Goal: Task Accomplishment & Management: Manage account settings

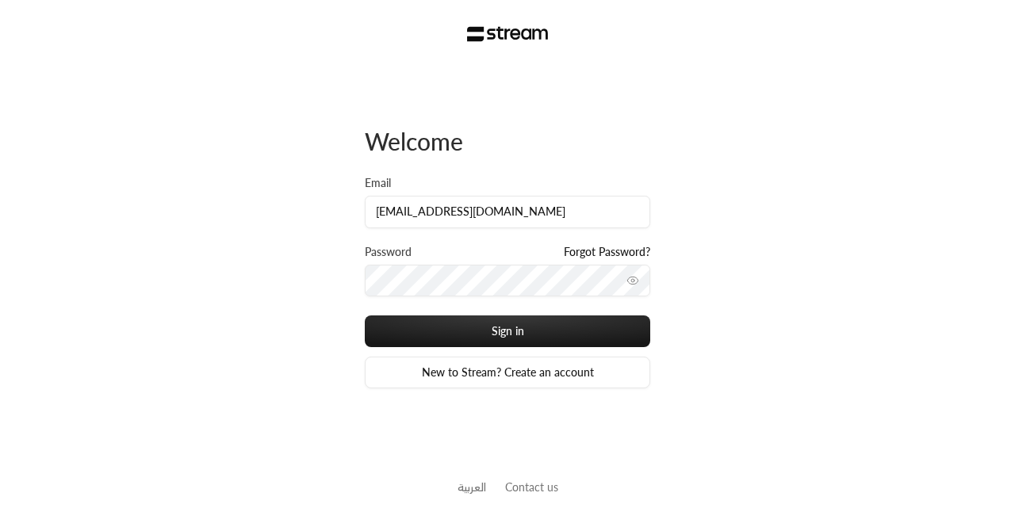
scroll to position [0, 61]
type input "[EMAIL_ADDRESS][DOMAIN_NAME]"
click at [620, 285] on button "toggle password visibility" at bounding box center [632, 280] width 25 height 25
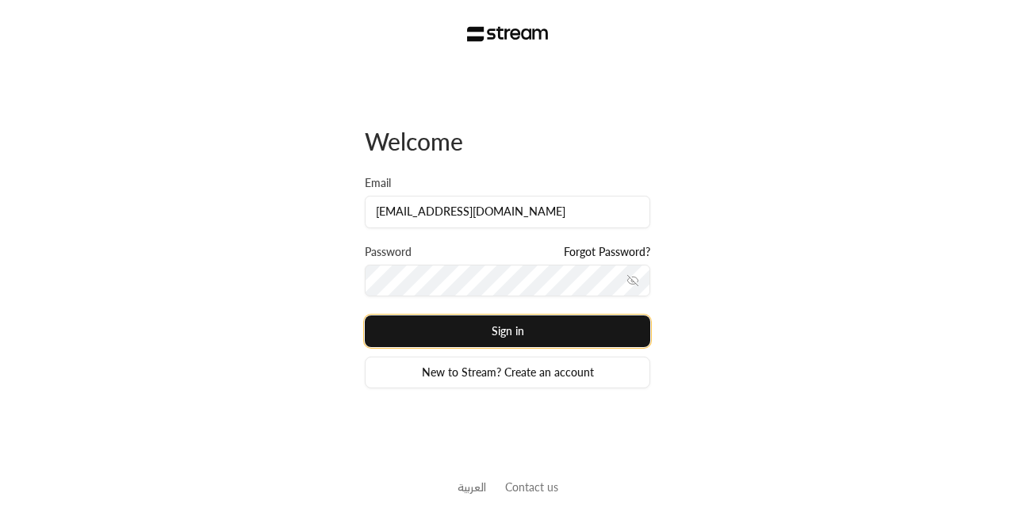
click at [537, 331] on button "Sign in" at bounding box center [507, 331] width 285 height 32
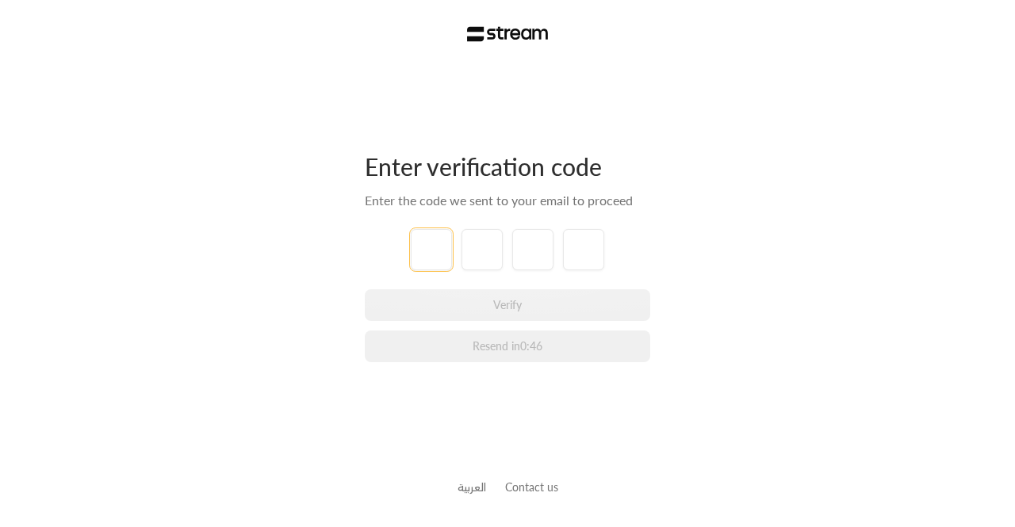
paste input "4"
type input "4"
type input "7"
type input "3"
type input "8"
